Goal: Information Seeking & Learning: Learn about a topic

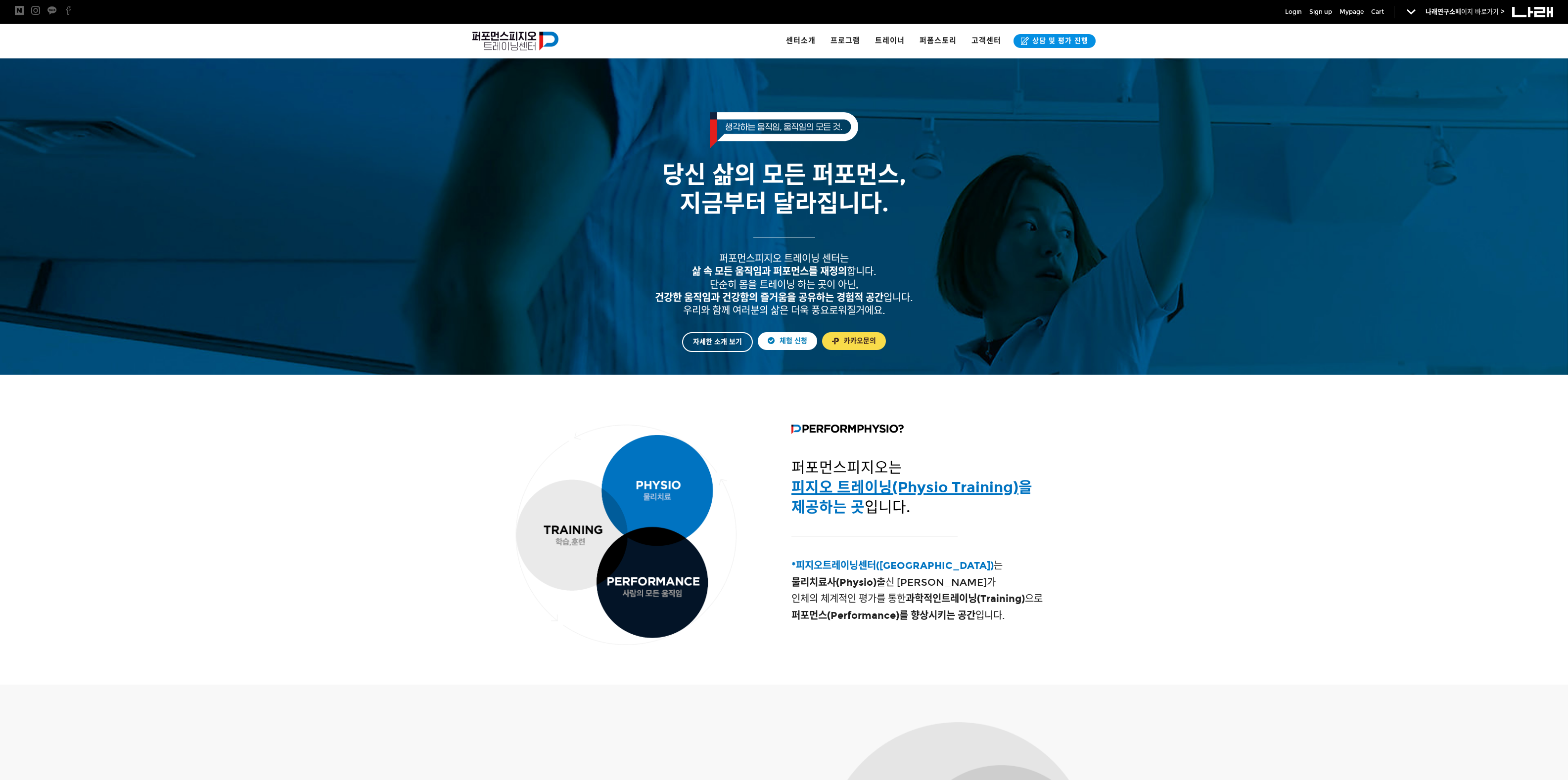
click at [1136, 448] on div at bounding box center [784, 540] width 1568 height 290
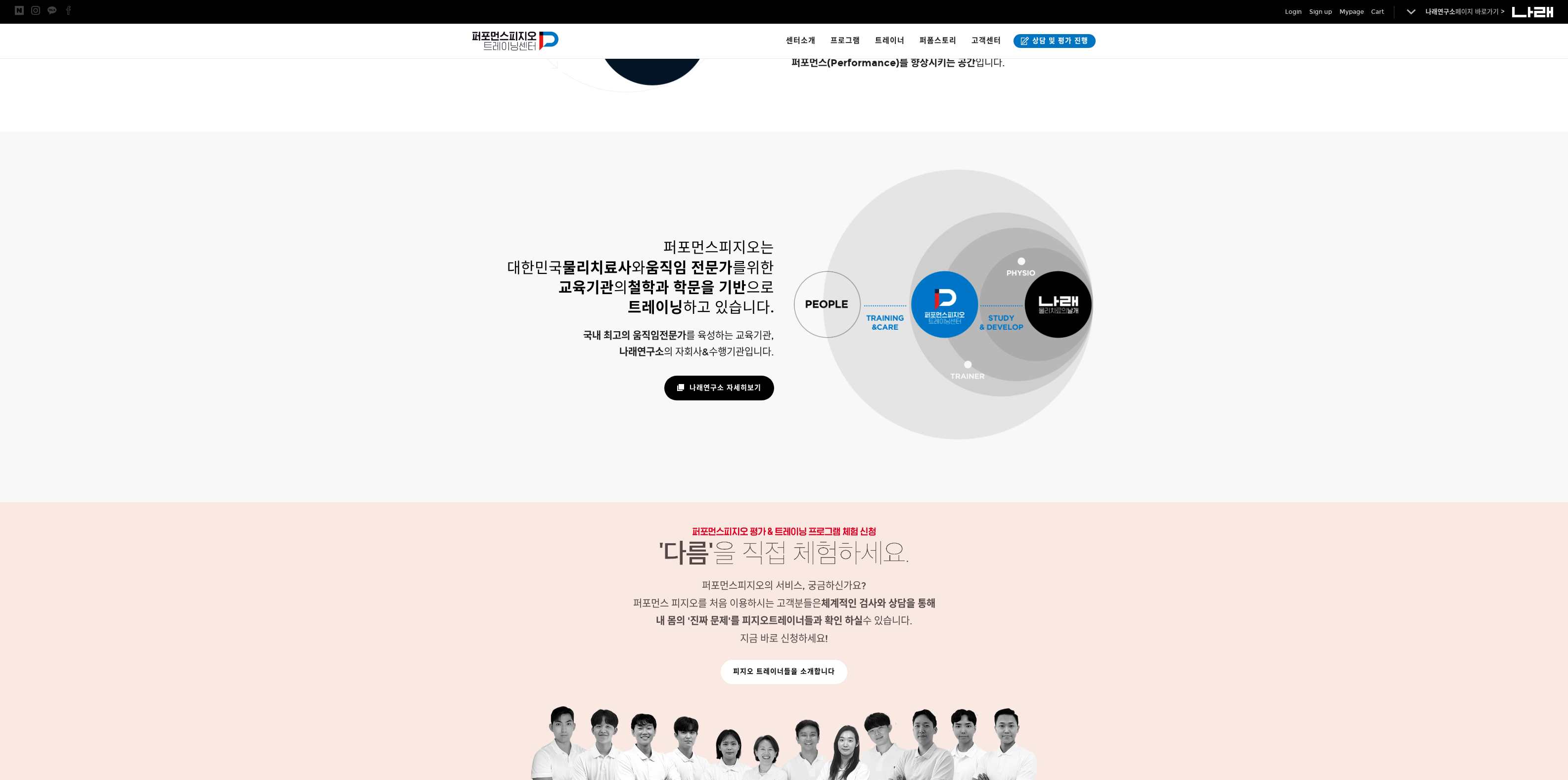
scroll to position [618, 0]
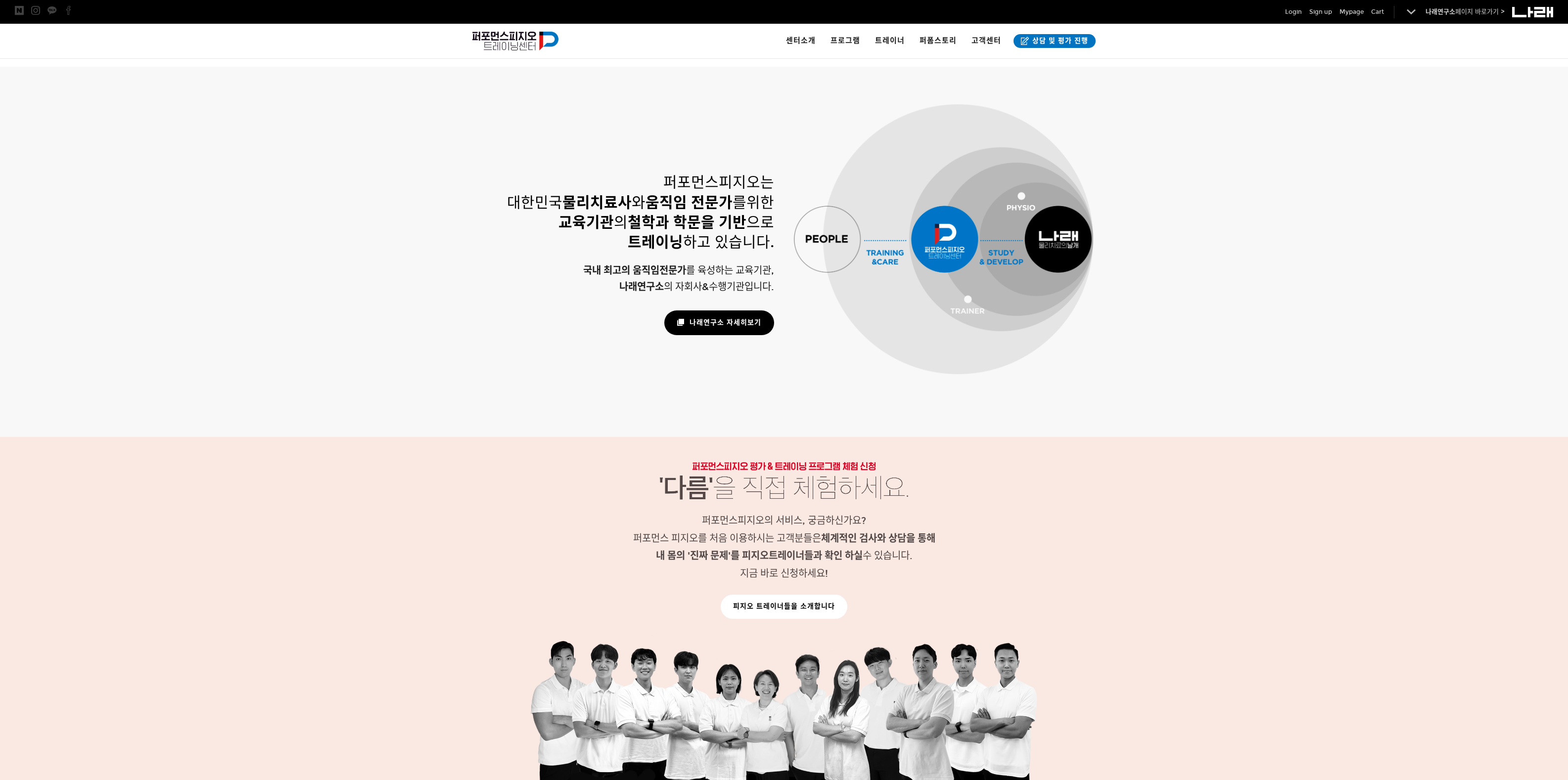
drag, startPoint x: 793, startPoint y: 616, endPoint x: 793, endPoint y: 608, distance: 8.0
click at [793, 615] on link "피지오 트레이너들을 소개합니다" at bounding box center [784, 607] width 127 height 24
click at [793, 608] on link "피지오 트레이너들을 소개합니다" at bounding box center [784, 607] width 127 height 24
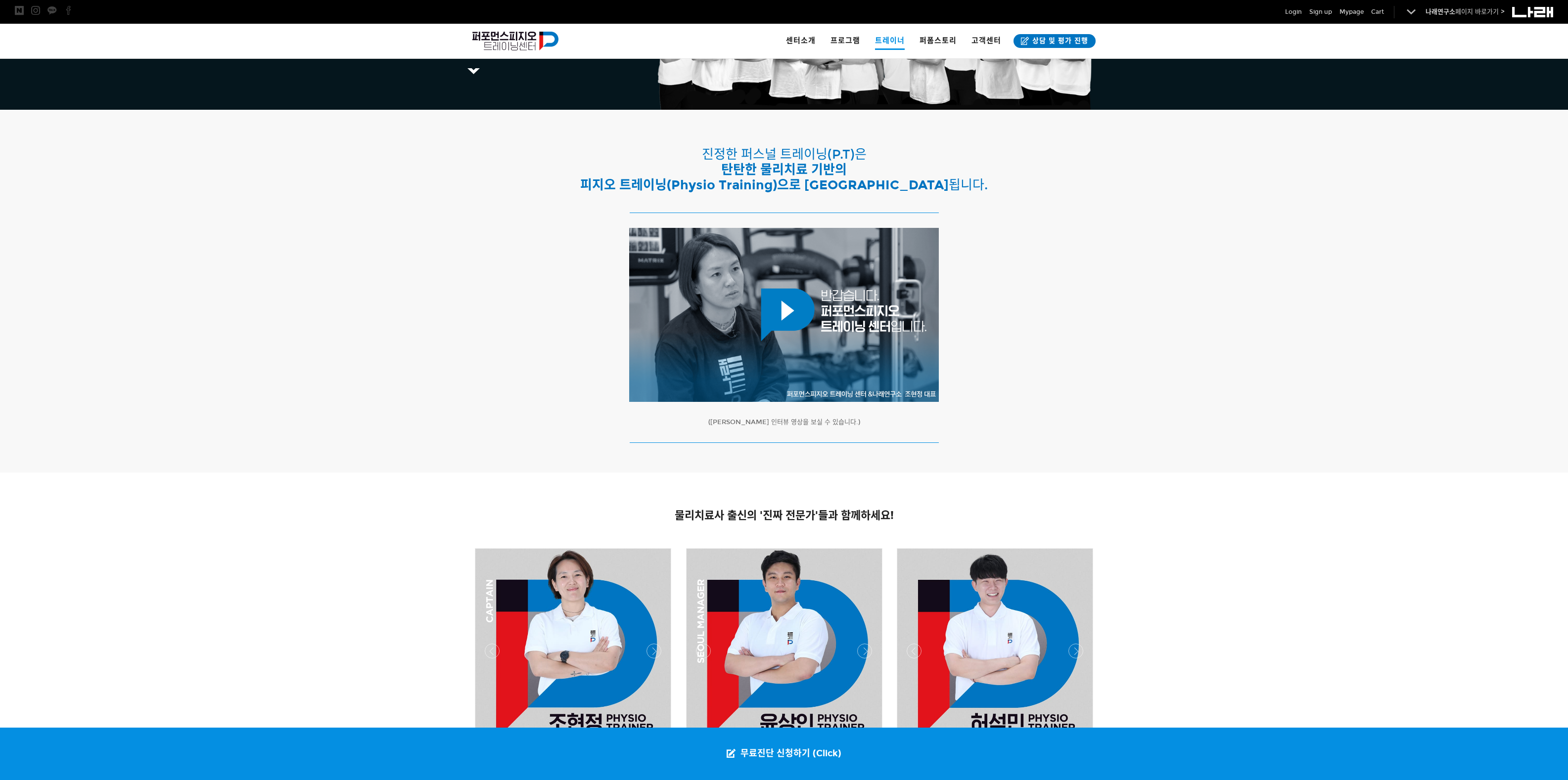
scroll to position [412, 0]
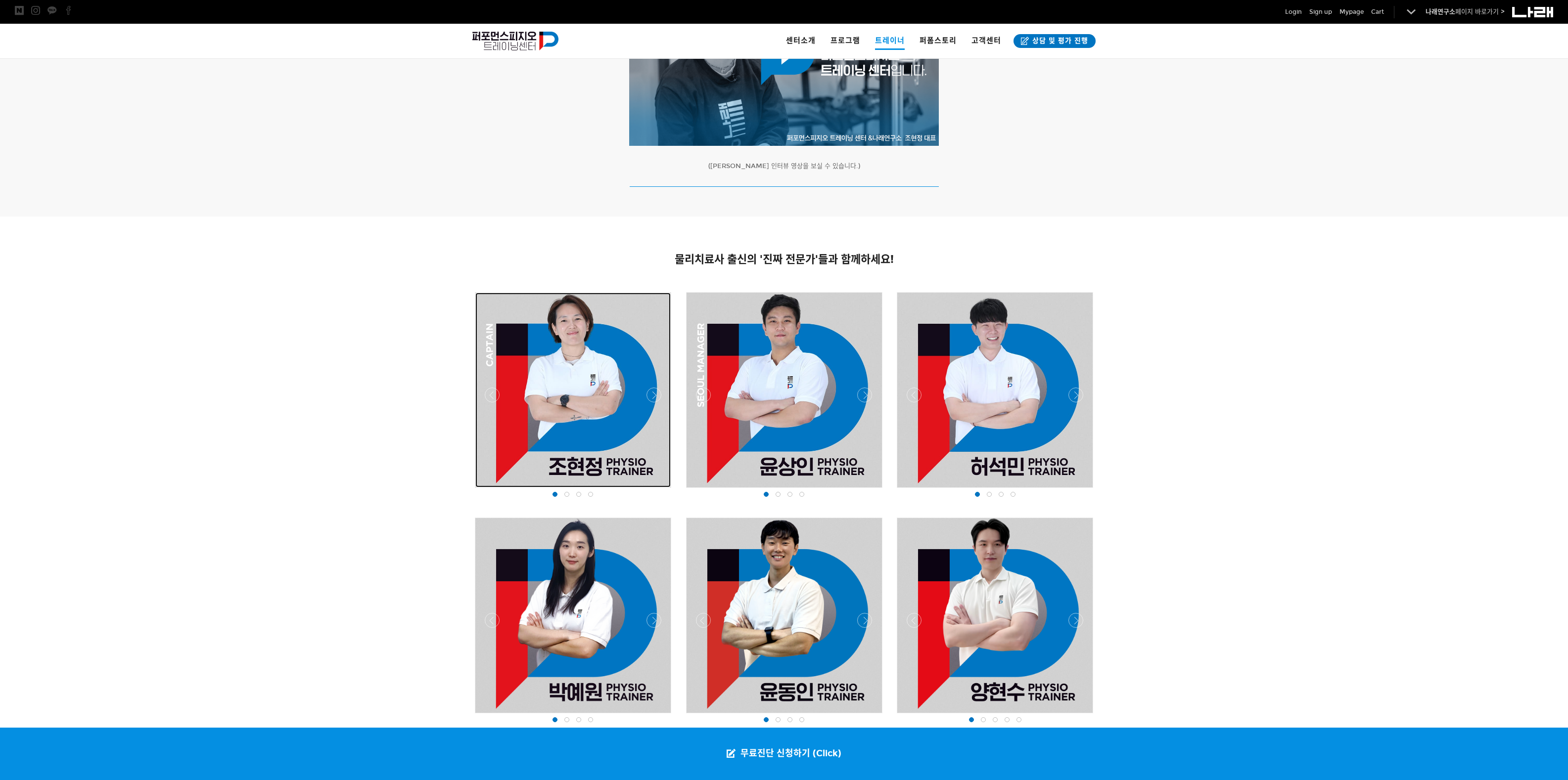
click at [639, 434] on div at bounding box center [573, 390] width 195 height 195
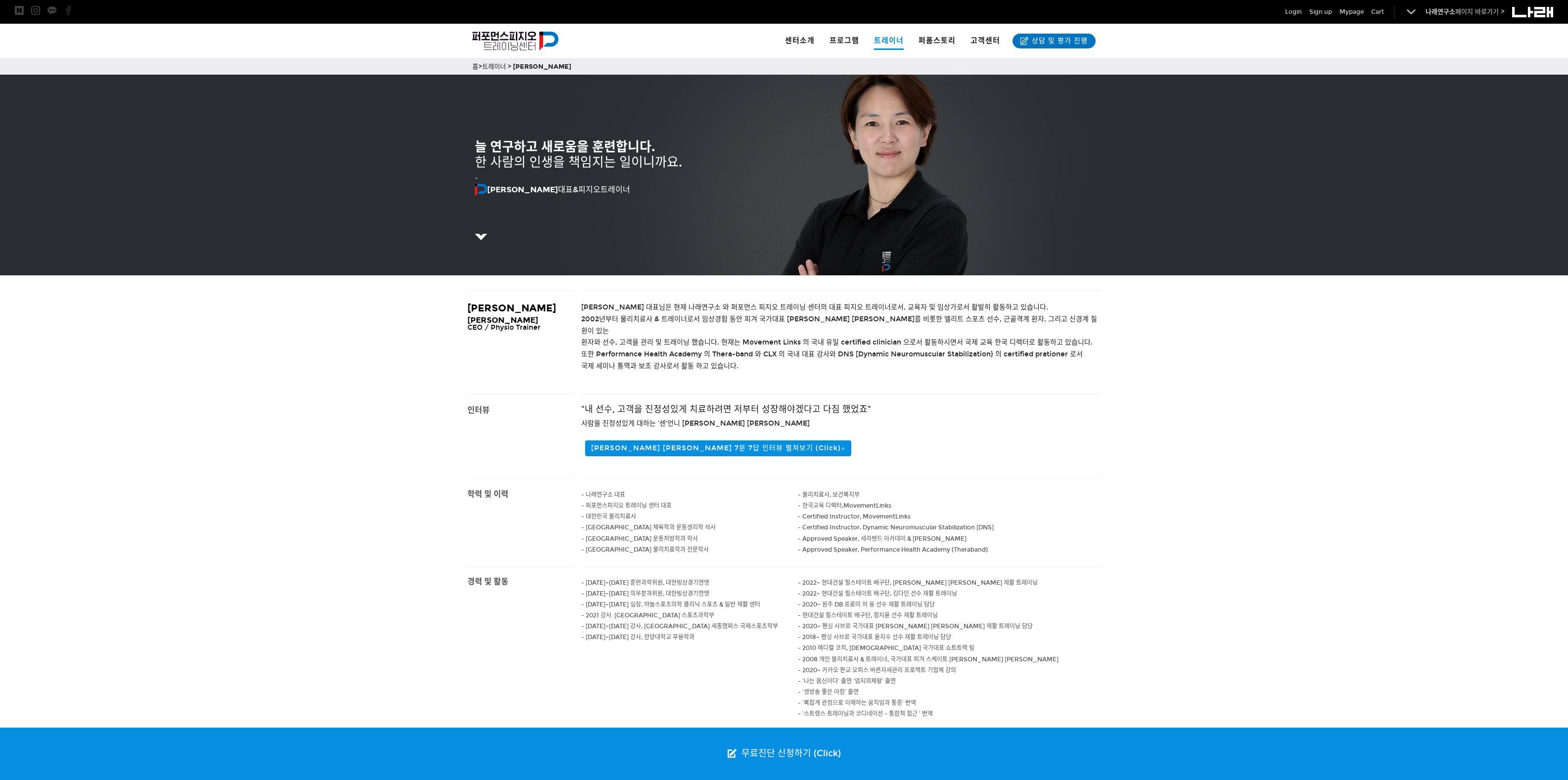
click at [1043, 545] on p "- Approved Speaker, Performance Health Academy (Theraband)" at bounding box center [950, 550] width 303 height 11
click at [1149, 495] on div at bounding box center [784, 522] width 1568 height 88
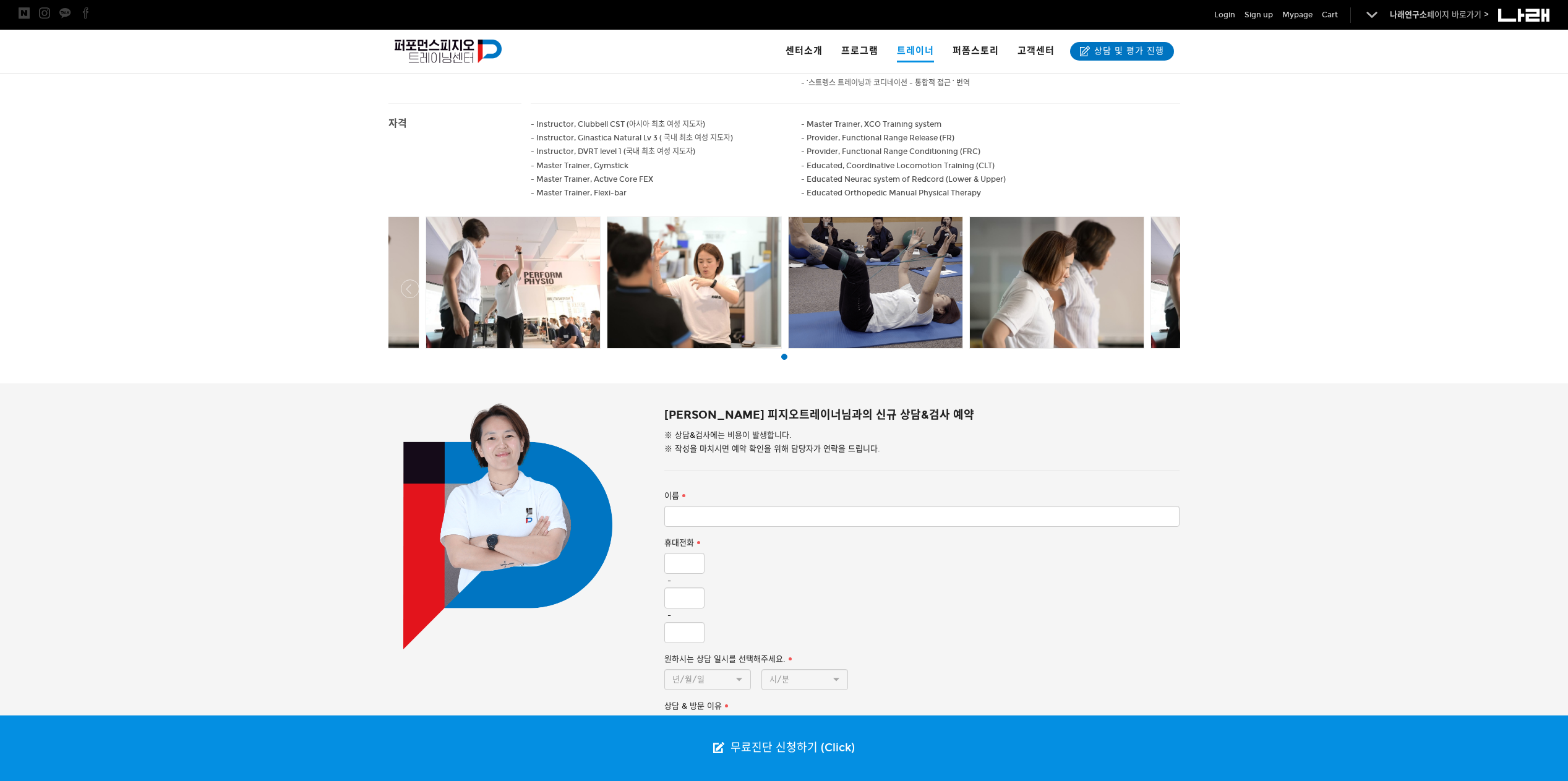
scroll to position [824, 0]
